Goal: Complete application form

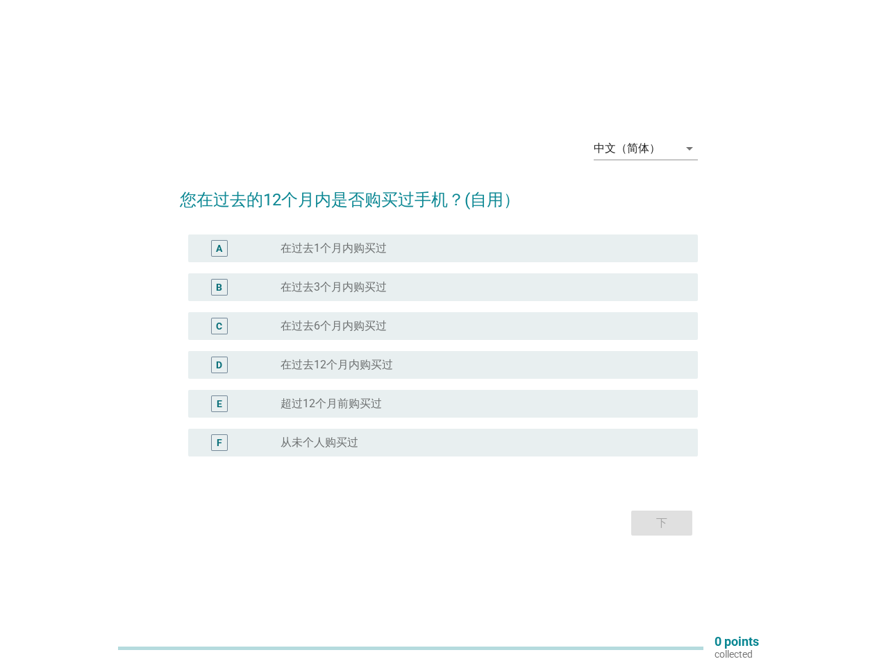
click at [439, 333] on div "radio_button_unchecked 在过去6个月内购买过" at bounding box center [483, 326] width 406 height 17
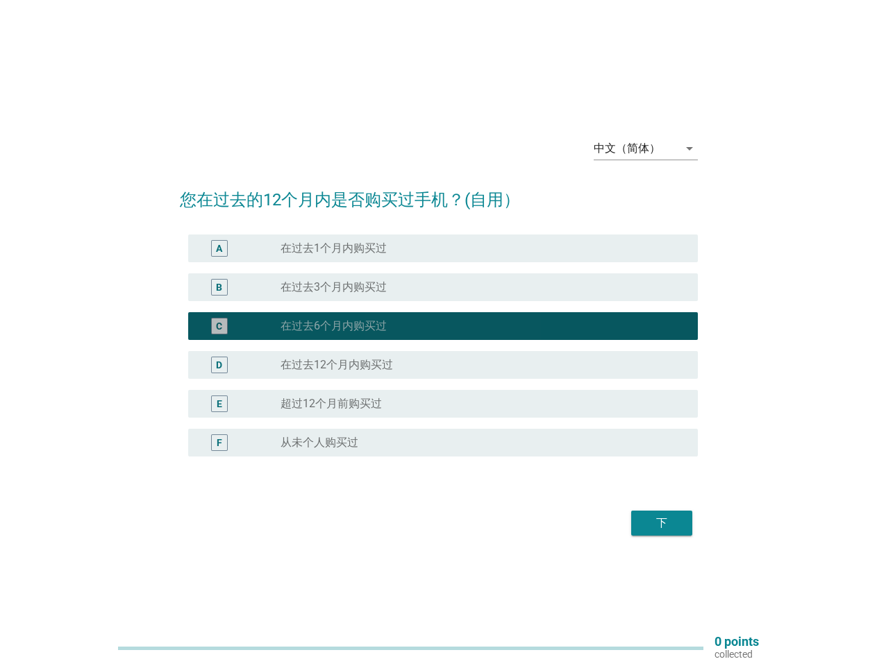
click at [646, 149] on div "中文（简体）" at bounding box center [627, 148] width 67 height 12
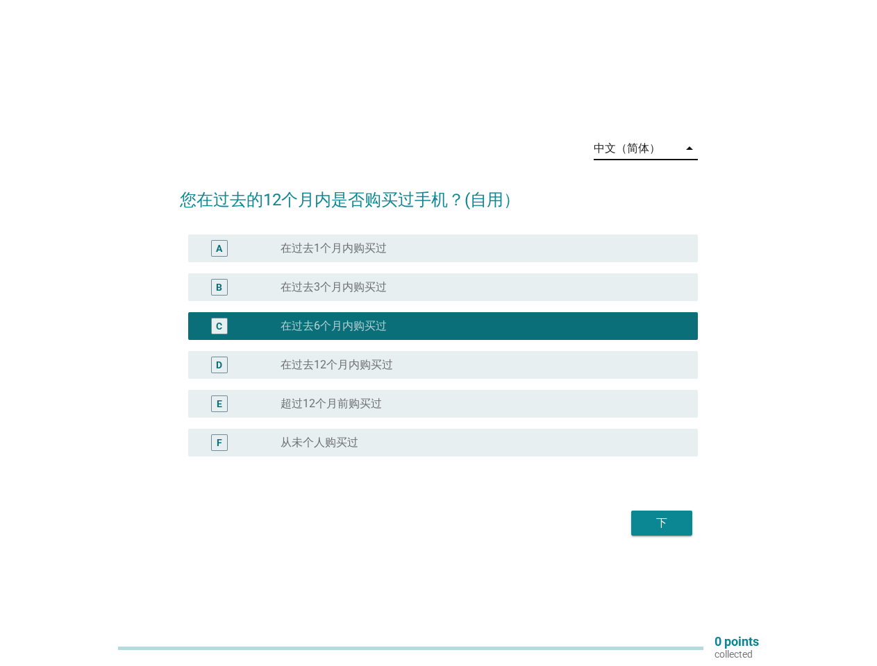
click at [439, 354] on div "D radio_button_unchecked 在过去12个月内购买过" at bounding box center [443, 365] width 510 height 28
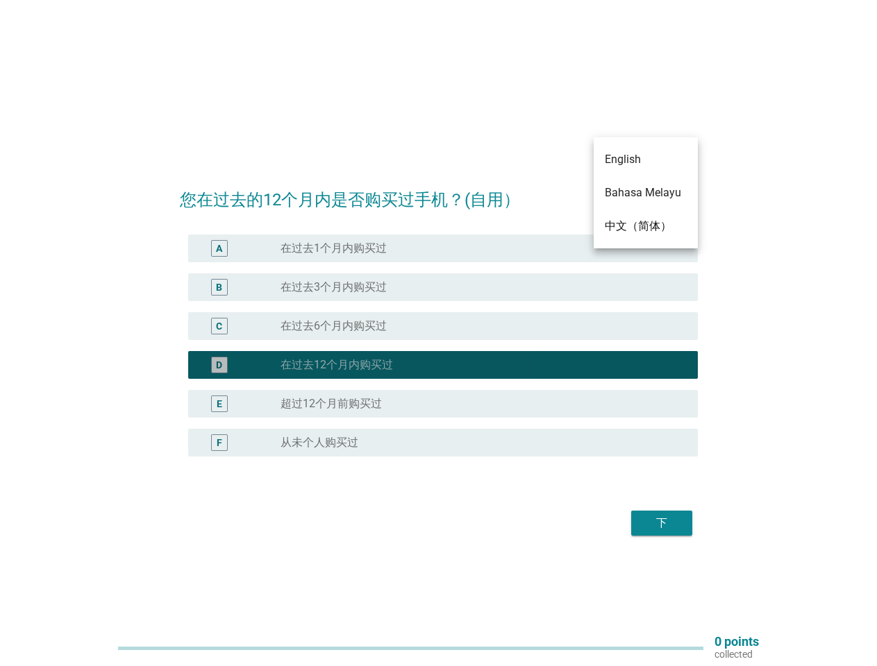
click at [439, 346] on div "D radio_button_checked 在过去12个月内购买过" at bounding box center [439, 365] width 518 height 39
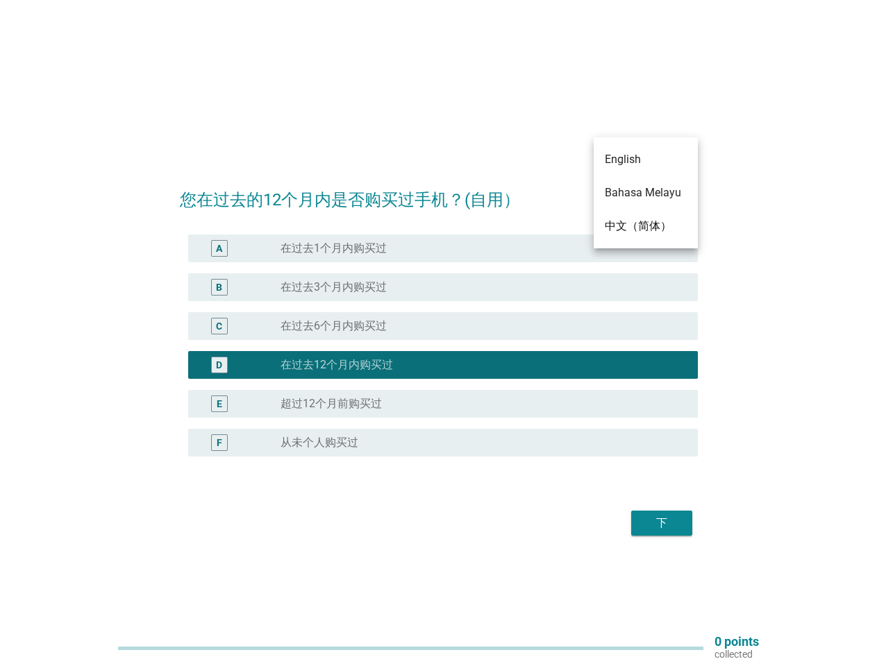
click at [443, 249] on div "radio_button_unchecked 在过去1个月内购买过" at bounding box center [477, 249] width 395 height 14
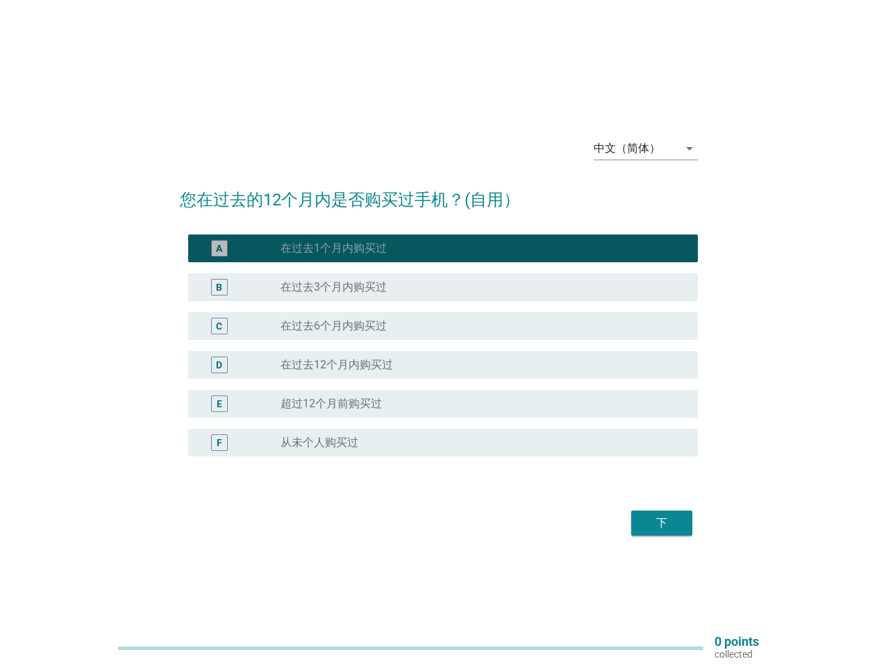
click at [333, 249] on label "在过去1个月内购买过" at bounding box center [333, 249] width 106 height 14
click at [443, 287] on div "radio_button_unchecked 在过去3个月内购买过" at bounding box center [477, 287] width 395 height 14
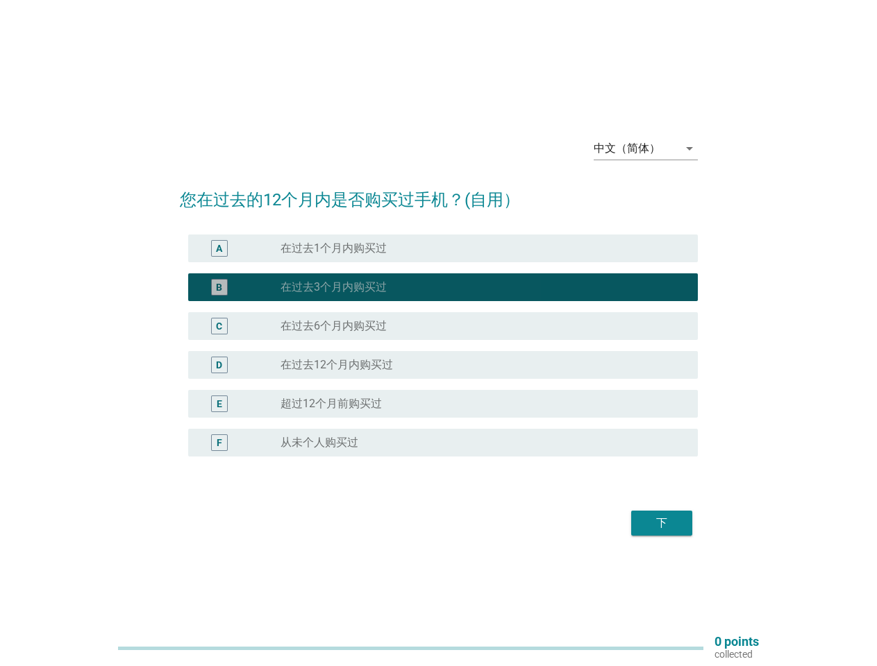
click at [333, 287] on label "在过去3个月内购买过" at bounding box center [333, 287] width 106 height 14
click at [443, 326] on div "radio_button_unchecked 在过去6个月内购买过" at bounding box center [477, 326] width 395 height 14
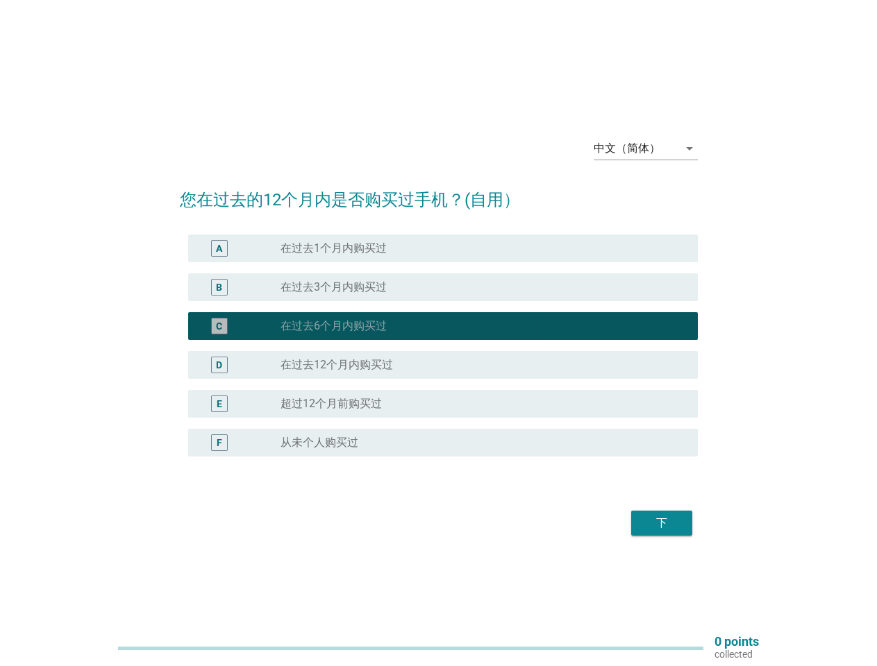
click at [333, 326] on label "在过去6个月内购买过" at bounding box center [333, 326] width 106 height 14
